Goal: Information Seeking & Learning: Check status

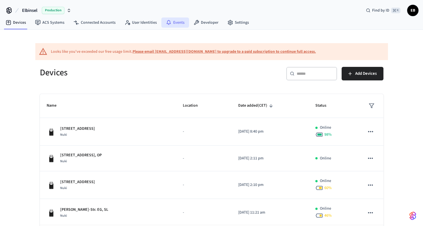
click at [178, 22] on link "Events" at bounding box center [175, 23] width 28 height 10
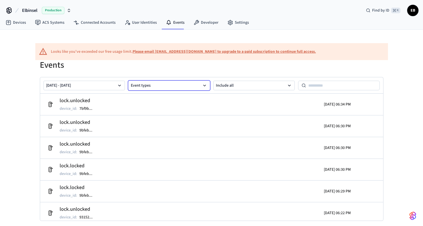
click at [159, 88] on button "Event types" at bounding box center [169, 86] width 82 height 10
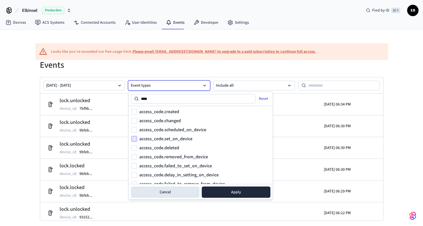
type input "****"
click at [135, 139] on button "access_code.set_on_device" at bounding box center [134, 139] width 6 height 6
click at [133, 129] on button "access_code.scheduled_on_device" at bounding box center [134, 130] width 6 height 6
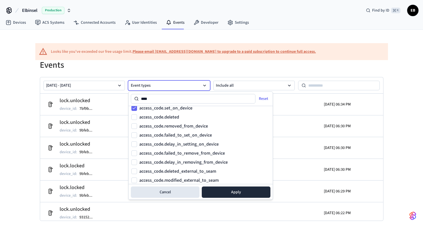
scroll to position [31, 0]
click at [135, 116] on button "access_code.deleted" at bounding box center [134, 117] width 6 height 6
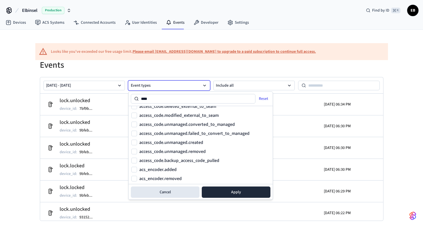
scroll to position [96, 0]
click at [225, 195] on button "Apply" at bounding box center [236, 192] width 69 height 11
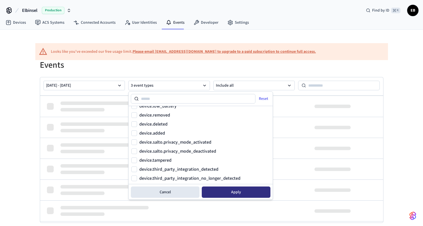
scroll to position [304, 0]
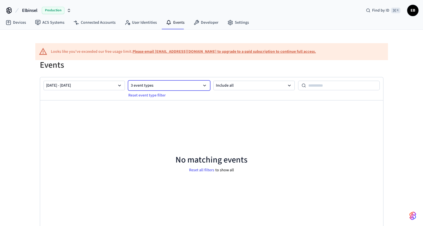
click at [183, 86] on button "3 event types" at bounding box center [169, 86] width 82 height 10
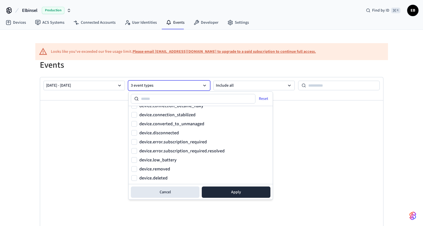
scroll to position [0, 0]
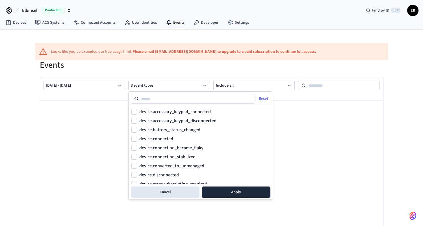
click at [190, 70] on div "Events [DATE] - [DATE] 3 event types Reset event type filter Include all No mat…" at bounding box center [211, 149] width 353 height 178
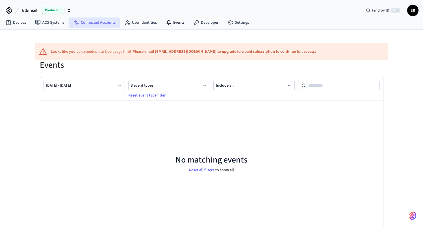
click at [99, 22] on link "Connected Accounts" at bounding box center [94, 23] width 51 height 10
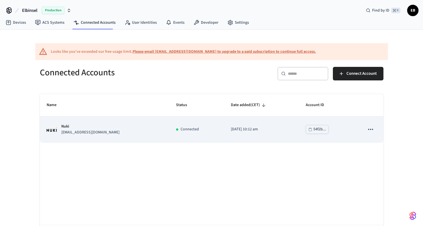
click at [370, 129] on icon "sticky table" at bounding box center [370, 129] width 7 height 7
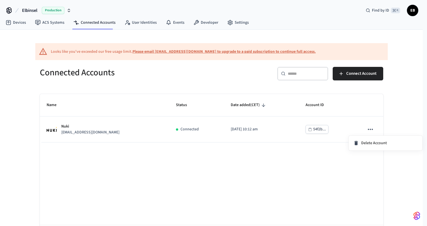
click at [353, 127] on div at bounding box center [213, 113] width 427 height 226
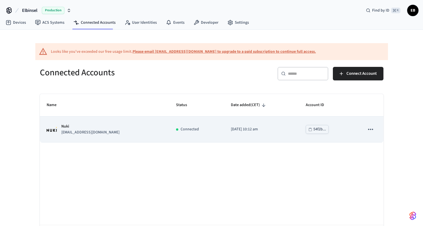
click at [133, 127] on div "Nuki [EMAIL_ADDRESS][DOMAIN_NAME]" at bounding box center [105, 130] width 116 height 12
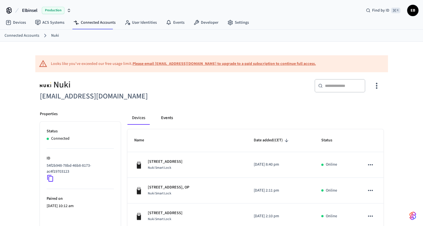
click at [167, 118] on button "Events" at bounding box center [167, 118] width 21 height 14
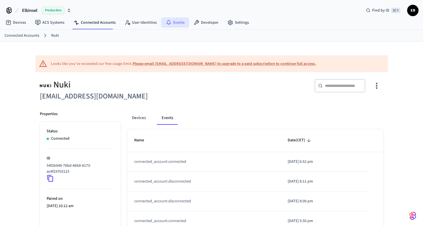
click at [175, 23] on link "Events" at bounding box center [175, 23] width 28 height 10
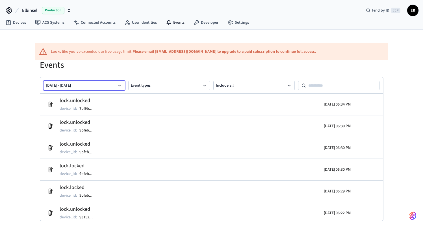
click at [119, 86] on icon "button" at bounding box center [119, 86] width 3 height 2
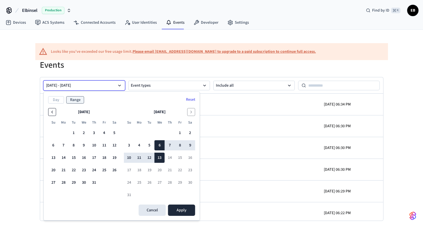
click at [52, 112] on icon "Go to the Previous Month" at bounding box center [52, 112] width 5 height 5
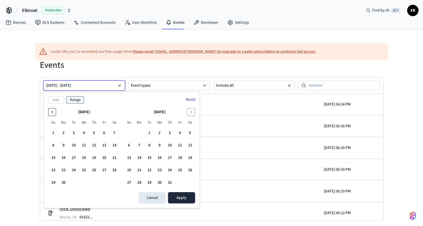
click at [52, 112] on icon "Go to the Previous Month" at bounding box center [52, 112] width 5 height 5
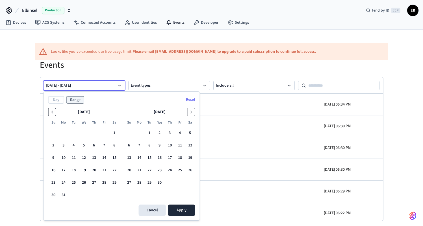
click at [52, 112] on icon "Go to the Previous Month" at bounding box center [52, 112] width 5 height 5
click at [114, 133] on button "1" at bounding box center [114, 133] width 10 height 10
click at [138, 194] on button "31" at bounding box center [139, 195] width 10 height 10
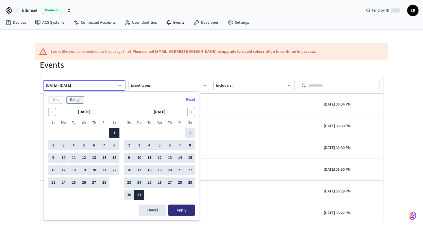
click at [175, 207] on button "Apply" at bounding box center [181, 210] width 27 height 11
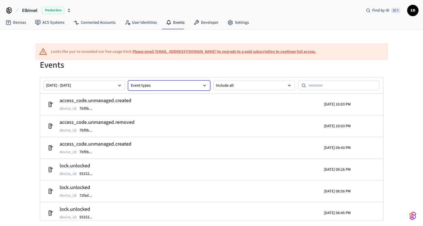
click at [201, 85] on button "Event types" at bounding box center [169, 86] width 82 height 10
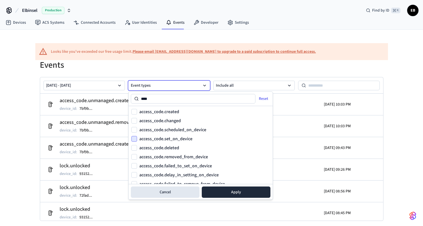
type input "****"
click at [135, 139] on button "access_code.set_on_device" at bounding box center [134, 139] width 6 height 6
click at [134, 130] on button "access_code.scheduled_on_device" at bounding box center [134, 130] width 6 height 6
click at [135, 147] on button "access_code.deleted" at bounding box center [134, 148] width 6 height 6
click at [216, 191] on button "Apply" at bounding box center [236, 192] width 69 height 11
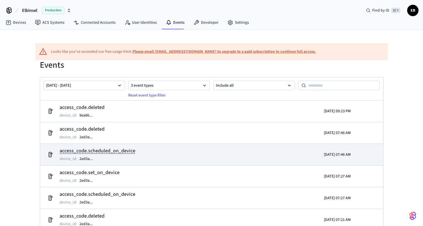
click at [231, 155] on td "access_code.scheduled_on_device device_id : 2ed3a ..." at bounding box center [156, 155] width 223 height 16
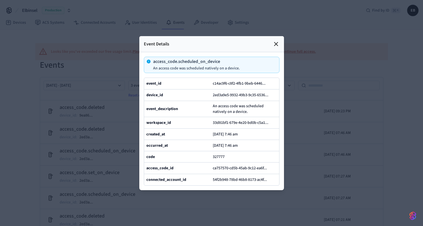
click at [276, 42] on icon at bounding box center [275, 43] width 3 height 3
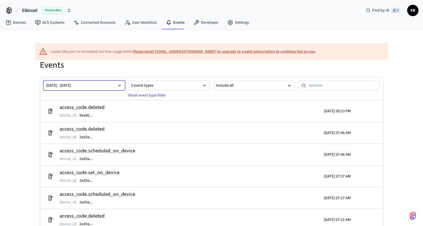
click at [102, 84] on button "[DATE] - [DATE]" at bounding box center [85, 86] width 82 height 10
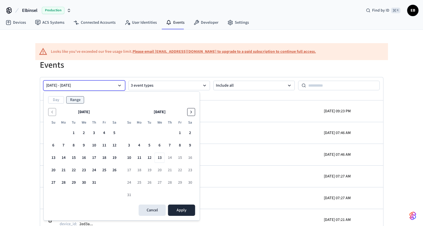
click at [192, 112] on icon "Go to the Next Month" at bounding box center [191, 112] width 5 height 5
click at [54, 112] on icon "Go to the Previous Month" at bounding box center [52, 112] width 5 height 5
click at [181, 132] on button "1" at bounding box center [180, 133] width 10 height 10
click at [162, 157] on button "13" at bounding box center [160, 158] width 10 height 10
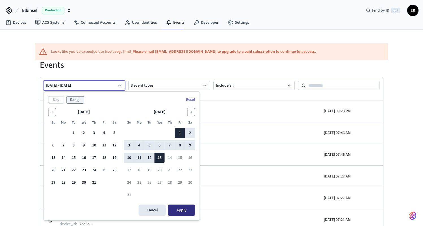
click at [180, 210] on button "Apply" at bounding box center [181, 210] width 27 height 11
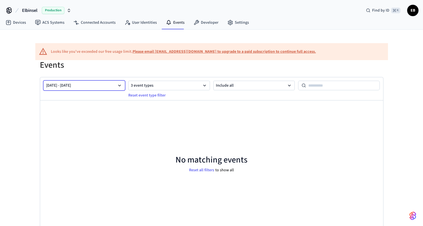
click at [121, 85] on icon "button" at bounding box center [120, 86] width 6 height 6
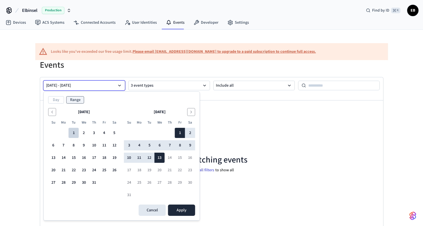
click at [73, 132] on button "1" at bounding box center [74, 133] width 10 height 10
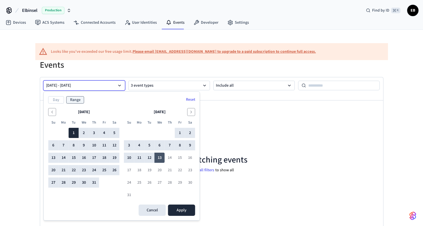
click at [159, 157] on button "13" at bounding box center [160, 158] width 10 height 10
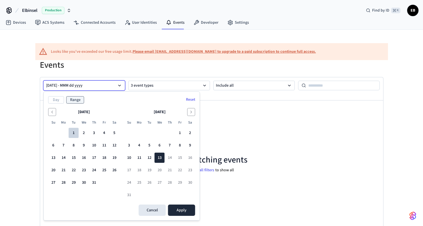
click at [72, 131] on button "1" at bounding box center [74, 133] width 10 height 10
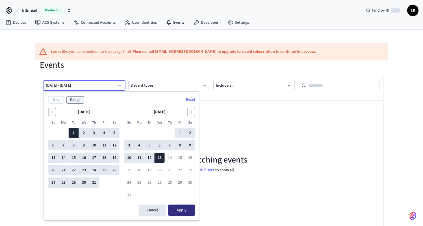
click at [179, 212] on button "Apply" at bounding box center [181, 210] width 27 height 11
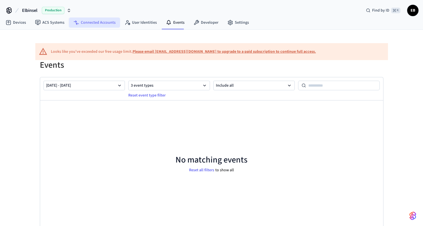
click at [100, 25] on link "Connected Accounts" at bounding box center [94, 23] width 51 height 10
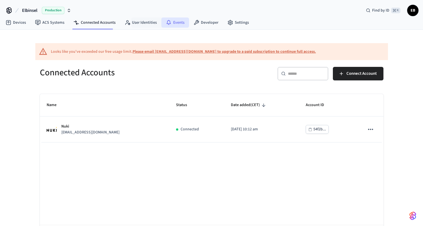
click at [169, 24] on link "Events" at bounding box center [175, 23] width 28 height 10
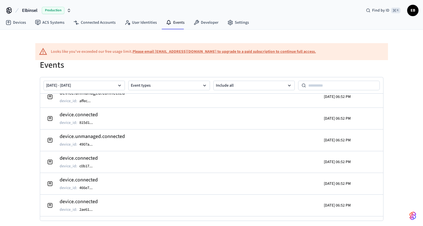
scroll to position [2048, 0]
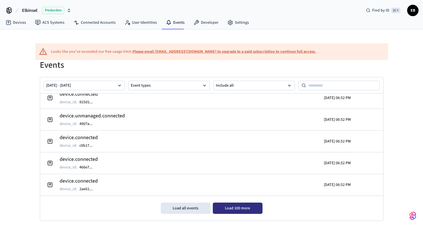
click at [227, 206] on button "Load 100 more" at bounding box center [238, 208] width 50 height 11
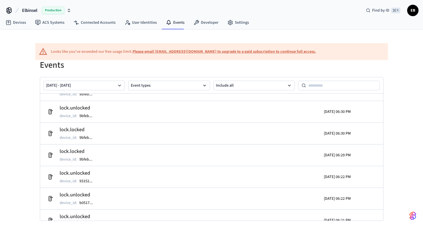
scroll to position [0, 0]
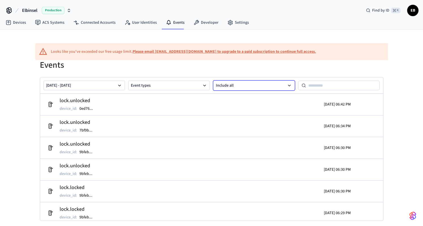
click at [269, 85] on button "Include all" at bounding box center [254, 86] width 82 height 10
click at [250, 115] on button "Errors only" at bounding box center [254, 115] width 81 height 11
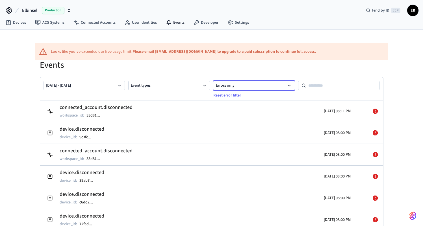
click at [257, 85] on button "Errors only" at bounding box center [254, 86] width 82 height 10
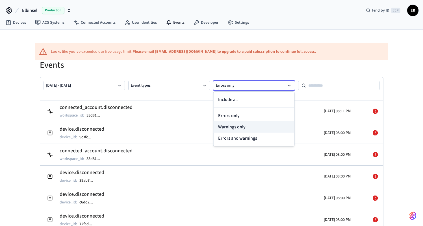
click at [240, 127] on button "Warnings only" at bounding box center [254, 126] width 81 height 11
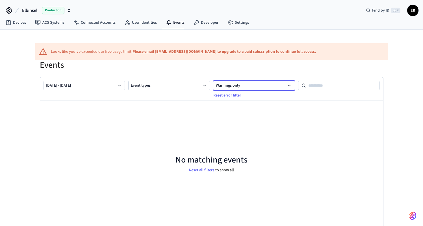
click at [253, 84] on button "Warnings only" at bounding box center [254, 86] width 82 height 10
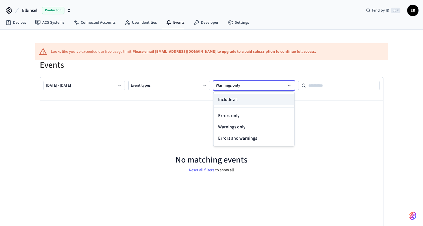
click at [240, 101] on button "Include all" at bounding box center [254, 99] width 81 height 11
